Goal: Task Accomplishment & Management: Manage account settings

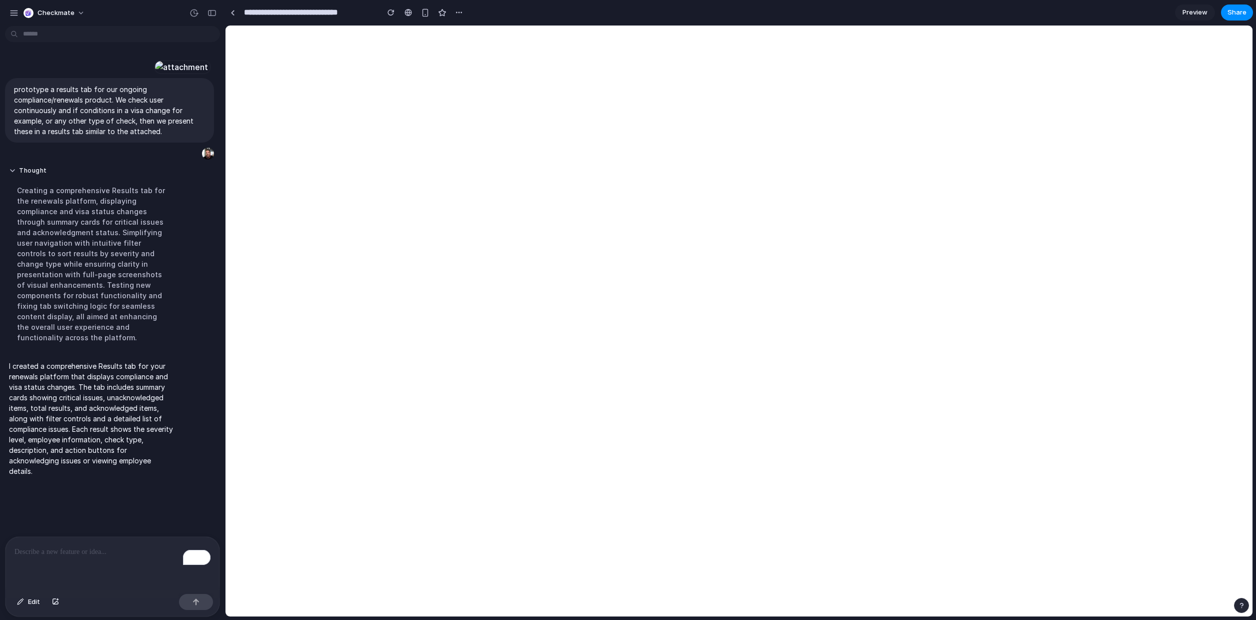
select select "******"
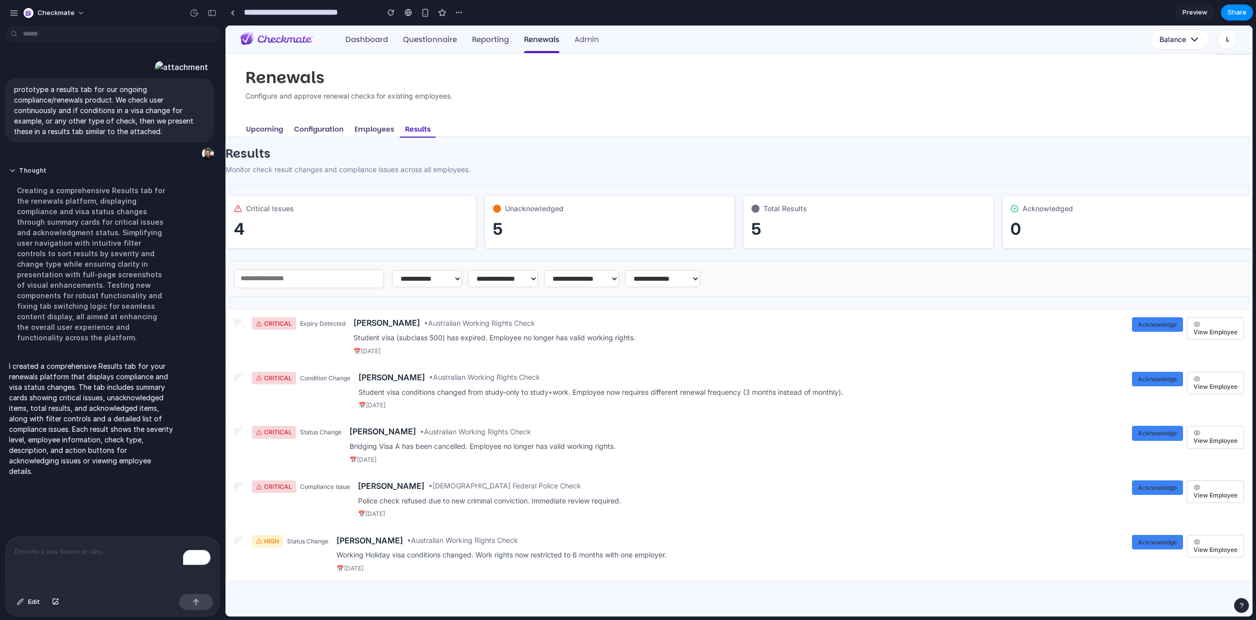
scroll to position [19, 0]
click at [1210, 328] on span "View Employee" at bounding box center [1216, 332] width 44 height 8
click at [310, 348] on div "CRITICAL Expiry Detected [PERSON_NAME] • Australian Working Rights Check Studen…" at bounding box center [739, 336] width 1026 height 55
click at [458, 331] on div "[PERSON_NAME] • Australian Working Rights Check Student visa (subclass 500) has…" at bounding box center [739, 336] width 771 height 38
drag, startPoint x: 517, startPoint y: 215, endPoint x: 378, endPoint y: 149, distance: 153.5
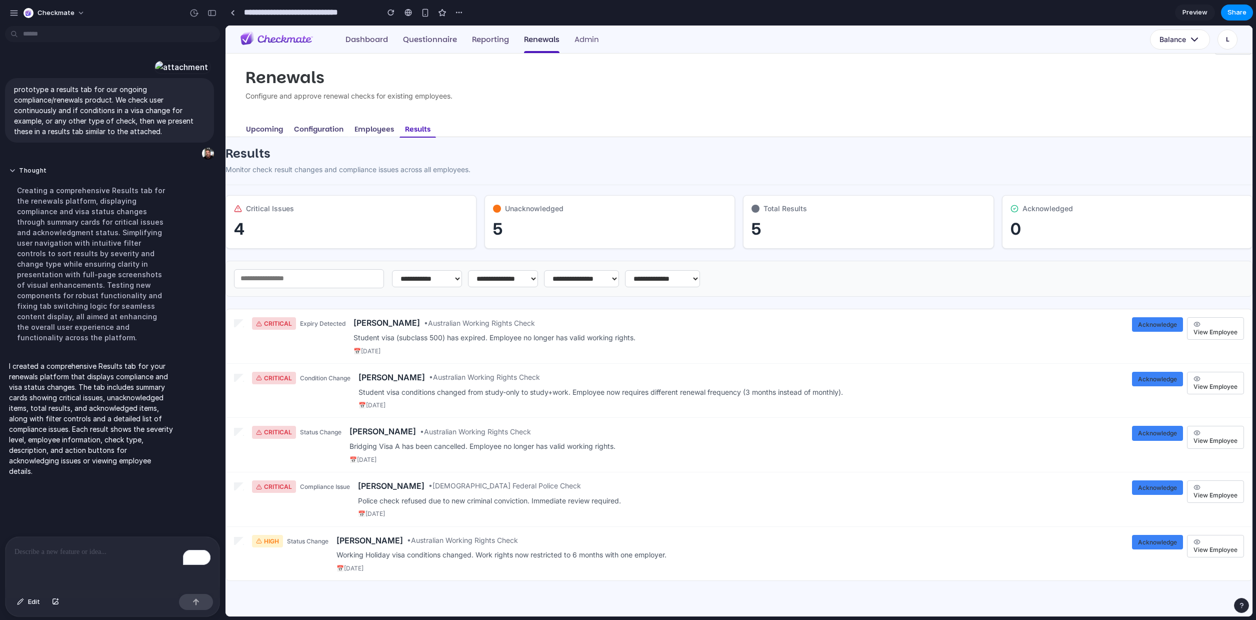
click at [516, 214] on div "Unacknowledged 5" at bounding box center [610, 222] width 251 height 54
click at [275, 128] on button "Upcoming" at bounding box center [265, 129] width 48 height 16
click at [307, 127] on button "Configuration" at bounding box center [319, 129] width 61 height 16
drag, startPoint x: 346, startPoint y: 128, endPoint x: 362, endPoint y: 128, distance: 16.5
click at [349, 128] on button "Configuration" at bounding box center [319, 129] width 61 height 16
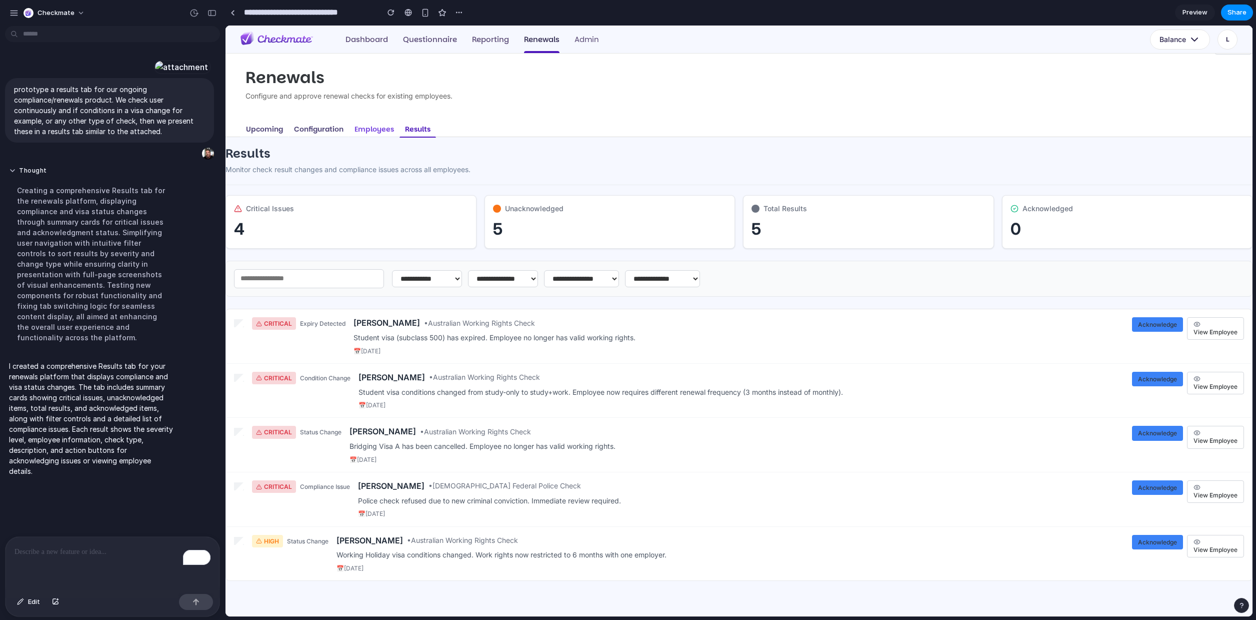
click at [376, 129] on button "Employees" at bounding box center [374, 129] width 51 height 16
click at [423, 129] on button "Results" at bounding box center [418, 129] width 37 height 17
drag, startPoint x: 423, startPoint y: 129, endPoint x: 413, endPoint y: 128, distance: 10.0
click at [422, 129] on button "Results" at bounding box center [418, 129] width 37 height 17
click at [381, 129] on button "Employees" at bounding box center [374, 129] width 51 height 16
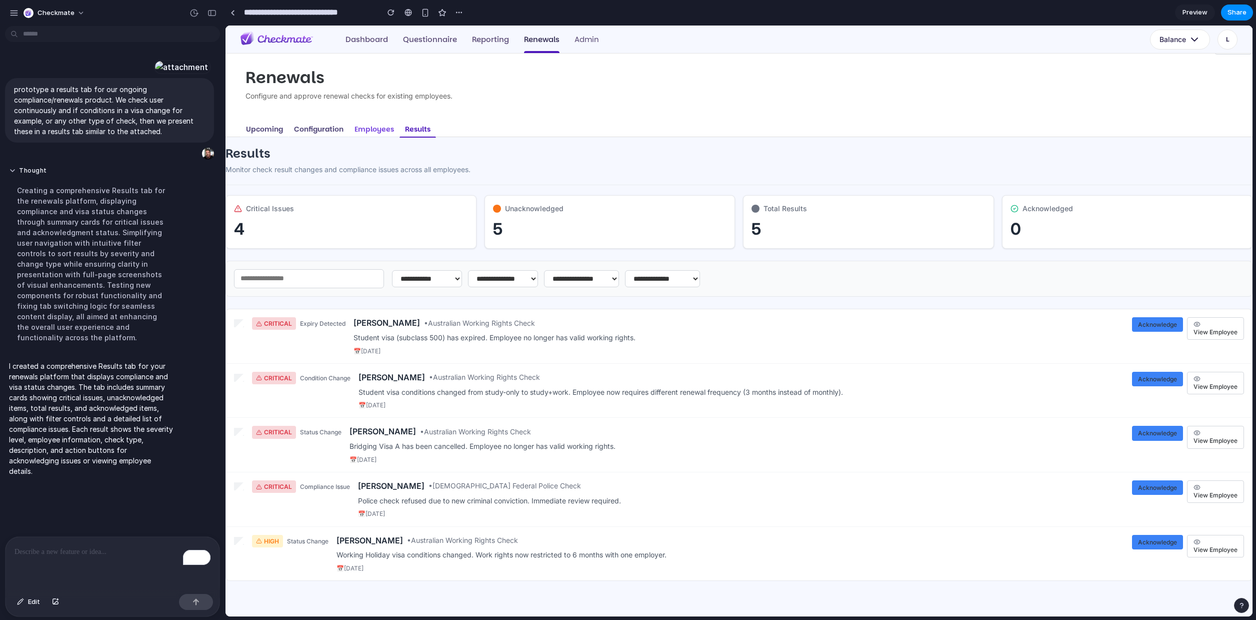
click at [380, 129] on button "Employees" at bounding box center [374, 129] width 51 height 16
click at [319, 130] on button "Configuration" at bounding box center [319, 129] width 61 height 16
click at [259, 130] on button "Upcoming" at bounding box center [265, 129] width 48 height 16
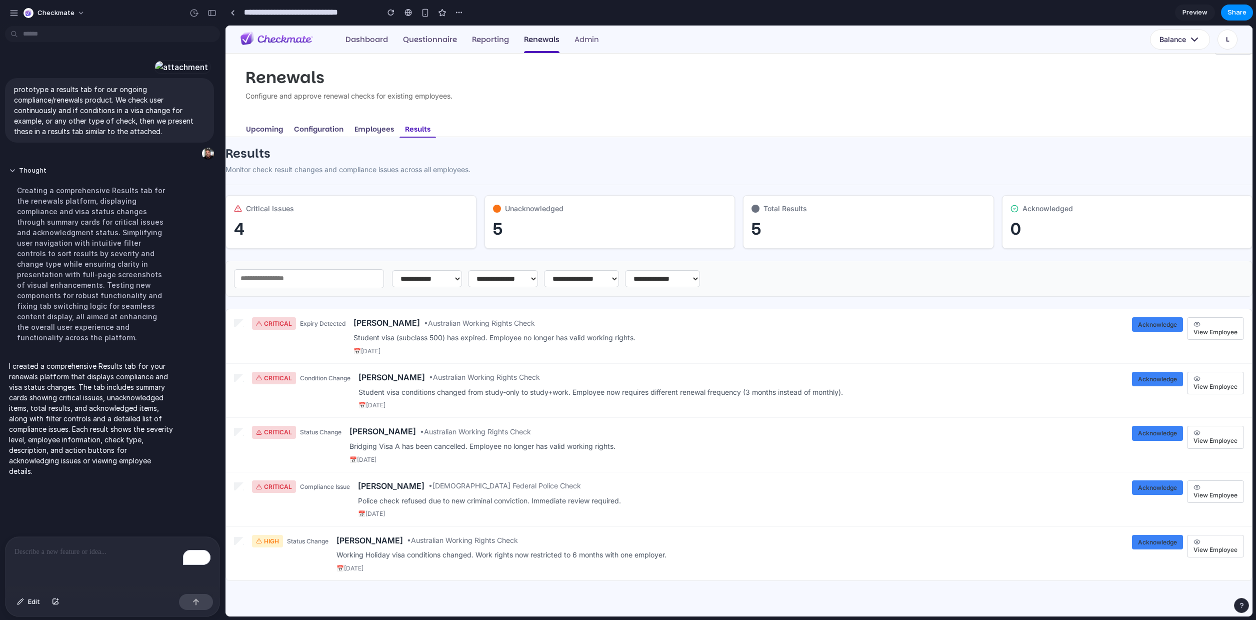
click at [418, 340] on p "Student visa (subclass 500) has expired. Employee no longer has valid working r…" at bounding box center [739, 338] width 771 height 10
click at [421, 337] on p "Student visa (subclass 500) has expired. Employee no longer has valid working r…" at bounding box center [739, 338] width 771 height 10
click at [441, 284] on select "**********" at bounding box center [427, 278] width 70 height 17
click at [86, 561] on div "To enrich screen reader interactions, please activate Accessibility in Grammarl…" at bounding box center [113, 563] width 214 height 53
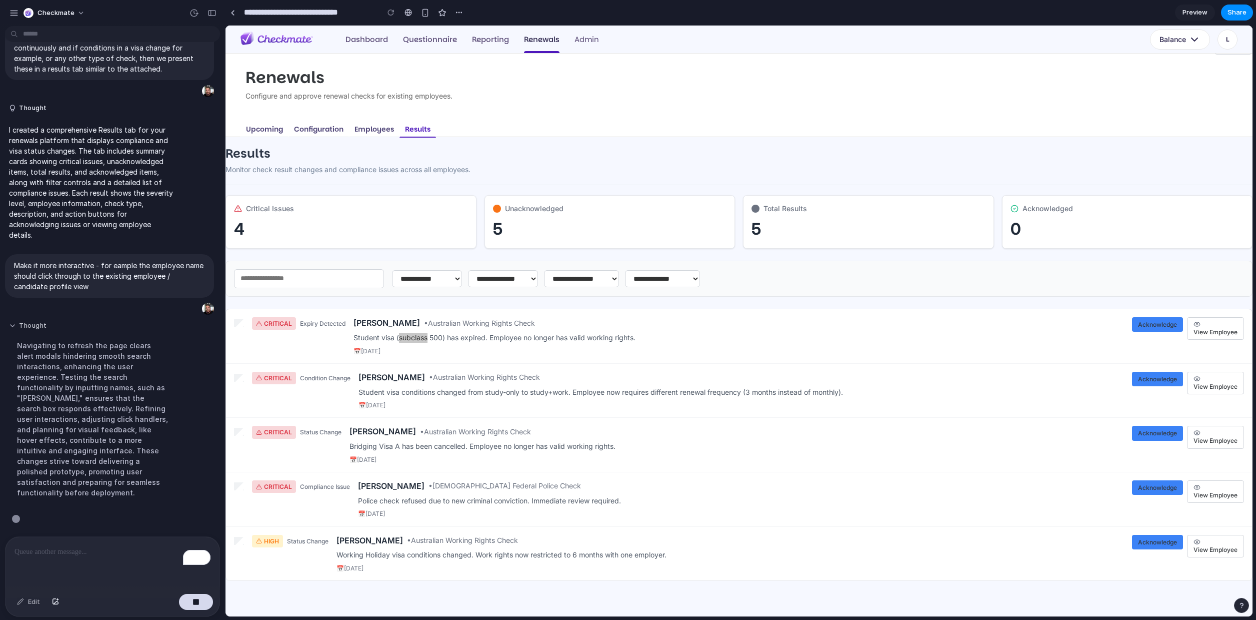
scroll to position [132, 0]
click at [376, 334] on p "Student visa (subclass 500) has expired. Employee no longer has valid working r…" at bounding box center [739, 338] width 771 height 10
click at [378, 322] on span "[PERSON_NAME]" at bounding box center [387, 323] width 67 height 12
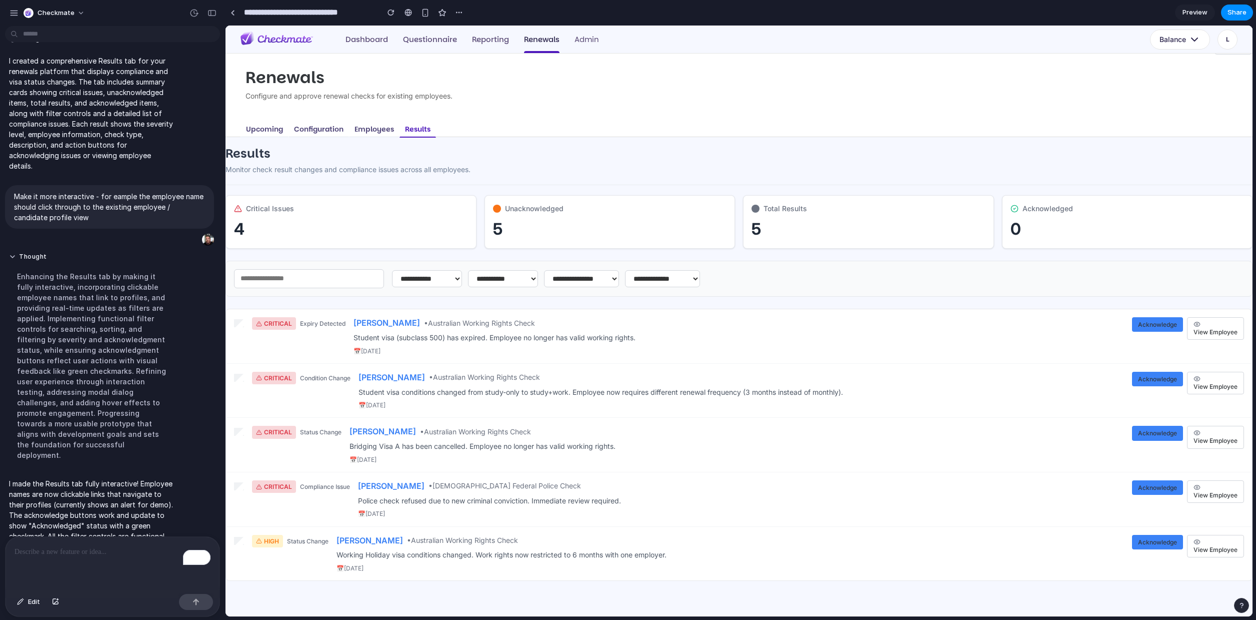
scroll to position [258, 0]
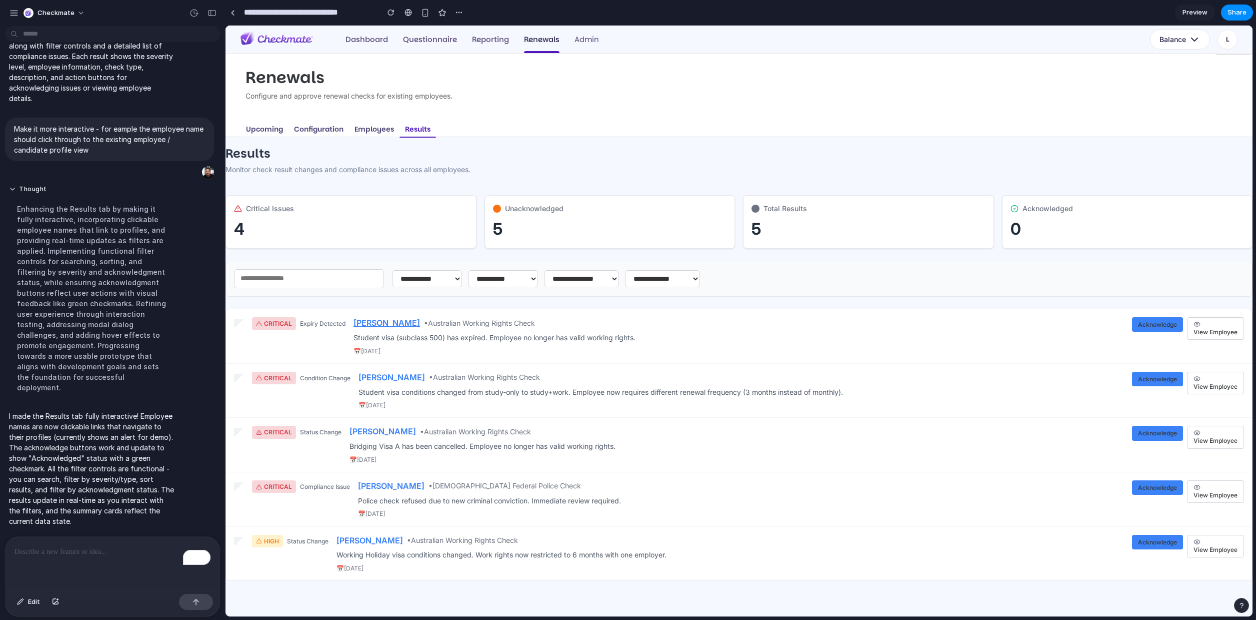
click at [371, 320] on span "[PERSON_NAME]" at bounding box center [387, 323] width 67 height 12
click at [1162, 321] on span "Acknowledge" at bounding box center [1157, 325] width 39 height 8
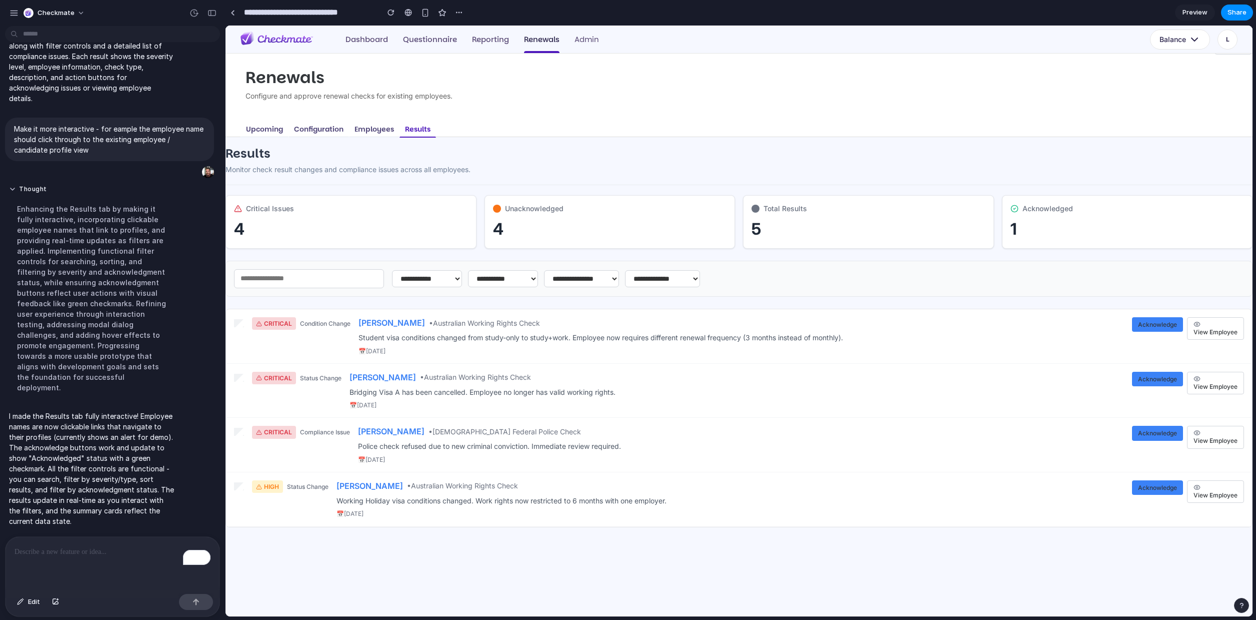
click at [1171, 332] on button "Acknowledge" at bounding box center [1157, 324] width 51 height 15
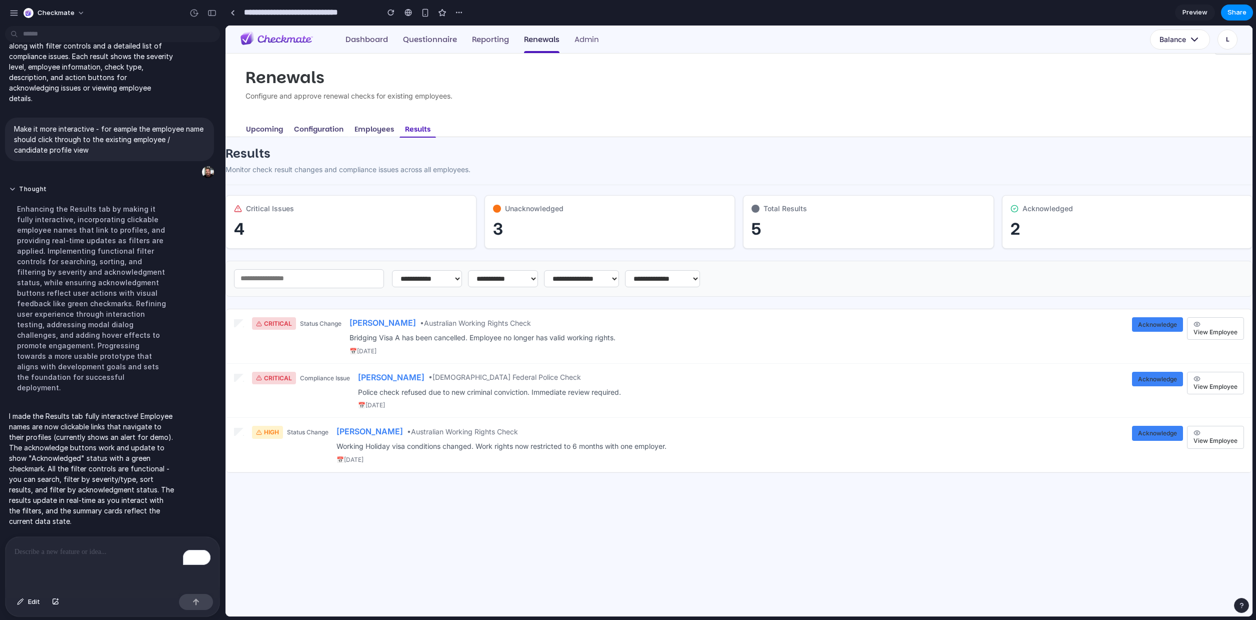
click at [1165, 325] on span "Acknowledge" at bounding box center [1157, 325] width 39 height 8
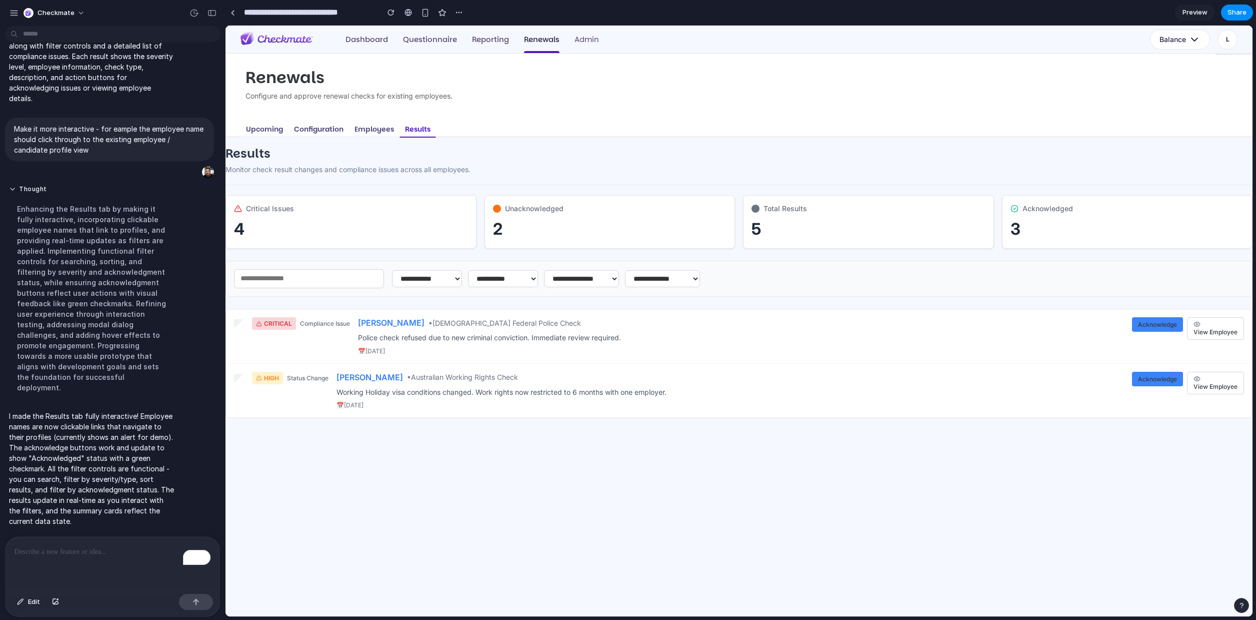
click at [1165, 325] on span "Acknowledge" at bounding box center [1157, 325] width 39 height 8
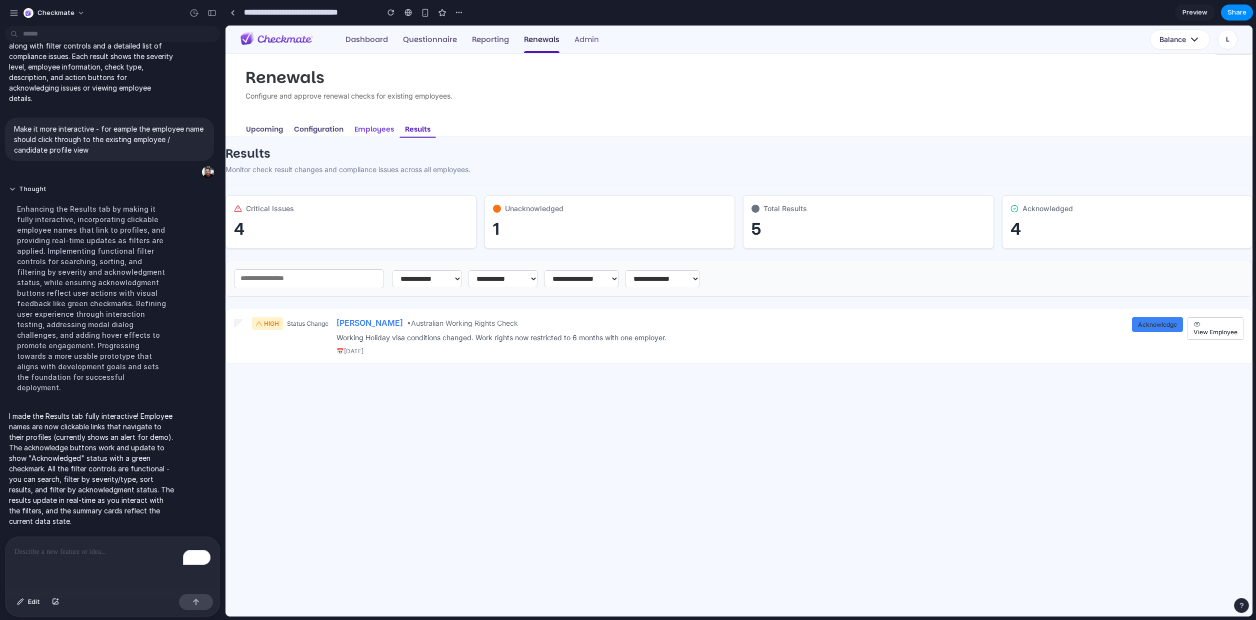
click at [366, 130] on button "Employees" at bounding box center [374, 129] width 51 height 16
click at [335, 129] on button "Configuration" at bounding box center [319, 129] width 61 height 16
click at [278, 124] on button "Upcoming" at bounding box center [265, 129] width 48 height 16
click at [274, 130] on button "Upcoming" at bounding box center [265, 129] width 48 height 16
drag, startPoint x: 277, startPoint y: 130, endPoint x: 356, endPoint y: 127, distance: 78.6
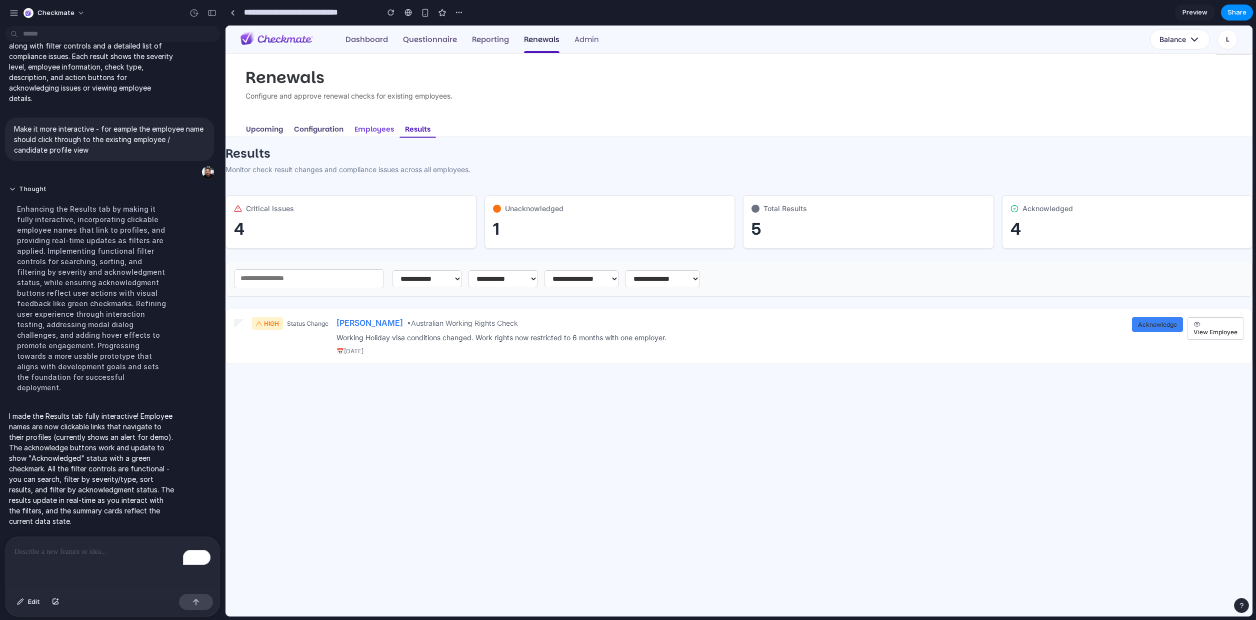
click at [348, 127] on ul "Upcoming Configuration Employees Results" at bounding box center [739, 129] width 1027 height 16
click at [356, 127] on button "Employees" at bounding box center [374, 129] width 51 height 16
click at [589, 277] on select "**********" at bounding box center [581, 278] width 75 height 17
click at [679, 278] on select "**********" at bounding box center [662, 278] width 75 height 17
click at [625, 270] on select "**********" at bounding box center [662, 278] width 75 height 17
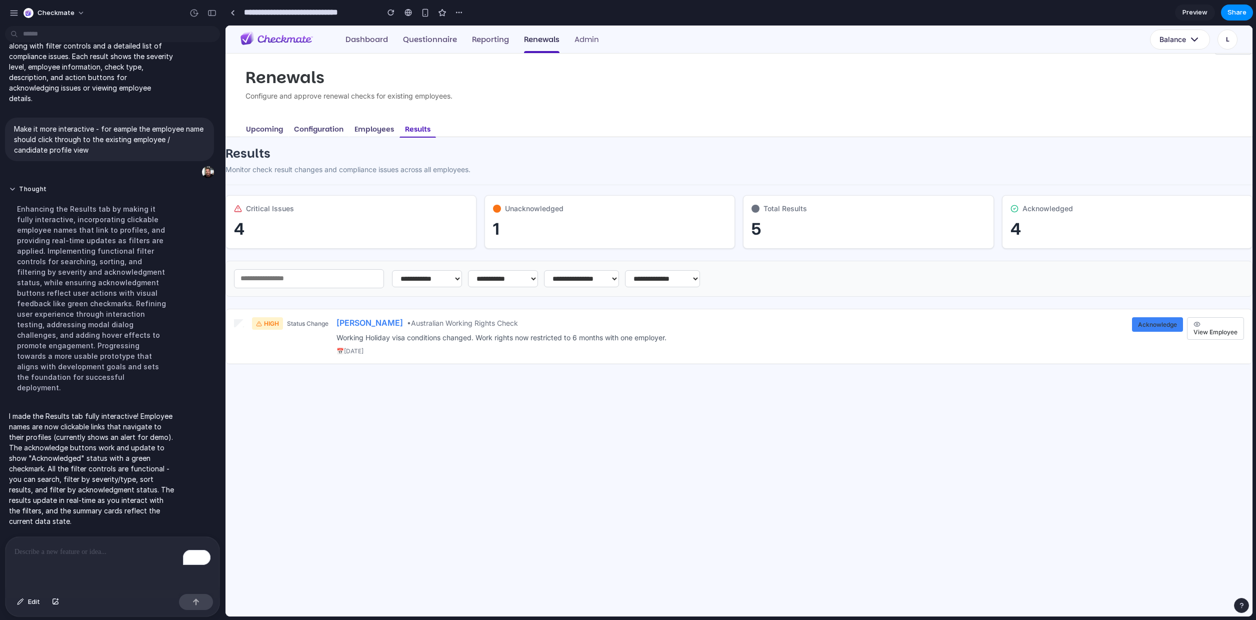
click at [1102, 203] on div "Acknowledged 4" at bounding box center [1127, 222] width 251 height 54
click at [1203, 37] on button "Balance" at bounding box center [1180, 40] width 60 height 20
click at [1230, 39] on div "L" at bounding box center [1228, 40] width 20 height 20
click at [443, 41] on link "Questionnaire" at bounding box center [430, 39] width 54 height 11
click at [349, 37] on link "Dashboard" at bounding box center [367, 39] width 43 height 11
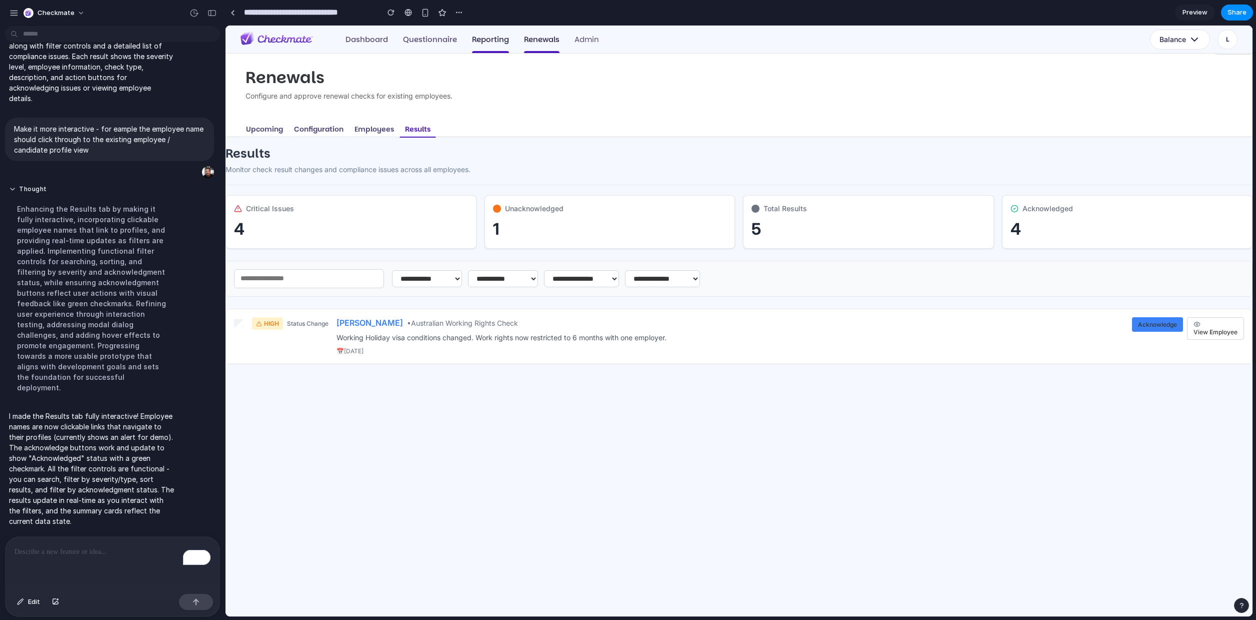
drag, startPoint x: 493, startPoint y: 33, endPoint x: 492, endPoint y: 42, distance: 8.5
click at [492, 36] on div "Dashboard Questionnaire Reporting Renewals Admin" at bounding box center [424, 39] width 366 height 13
click at [492, 42] on link "Reporting" at bounding box center [490, 39] width 37 height 11
drag, startPoint x: 555, startPoint y: 47, endPoint x: 667, endPoint y: 32, distance: 113.1
click at [608, 38] on div "[PERSON_NAME] [EMAIL_ADDRESS][DOMAIN_NAME] View Account Company Settings User A…" at bounding box center [739, 40] width 1027 height 28
